Goal: Find specific page/section: Locate a particular part of the current website

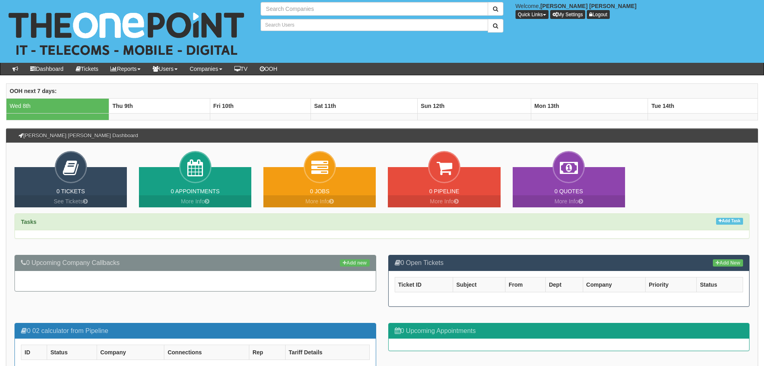
type input "Search Companies"
type input "Search Users"
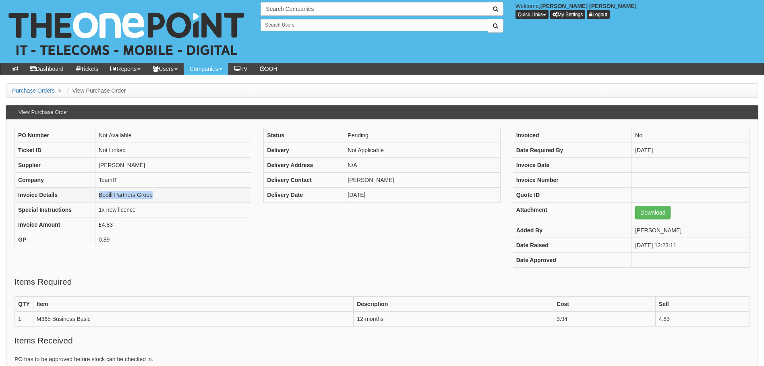
drag, startPoint x: 158, startPoint y: 192, endPoint x: 99, endPoint y: 196, distance: 59.8
click at [99, 196] on td "Bodill Partners Group" at bounding box center [173, 195] width 156 height 15
copy td "Bodill Partners Group"
